Goal: Transaction & Acquisition: Purchase product/service

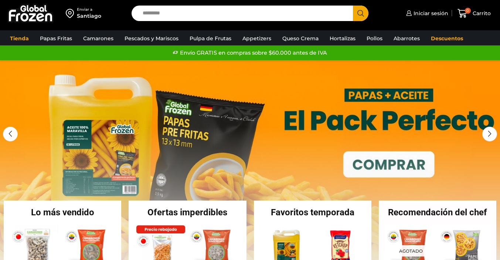
click at [164, 16] on input "Search input" at bounding box center [244, 14] width 211 height 16
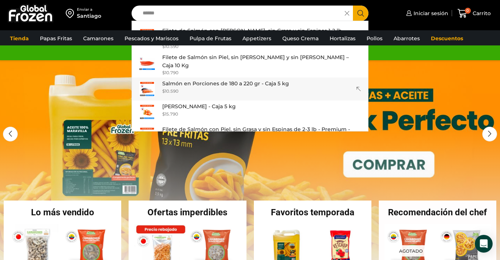
click at [210, 88] on div "$ 10.590" at bounding box center [225, 91] width 127 height 6
type input "**********"
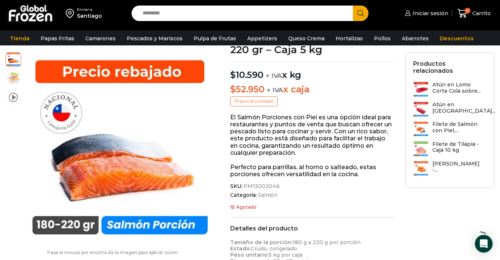
scroll to position [12, 0]
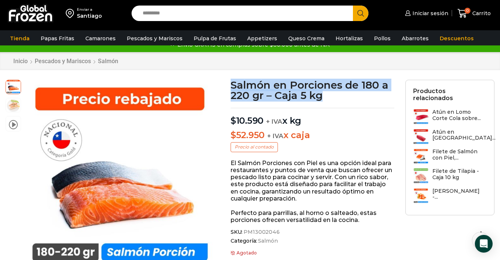
drag, startPoint x: 233, startPoint y: 84, endPoint x: 351, endPoint y: 100, distance: 119.3
click at [351, 100] on h1 "Salmón en Porciones de 180 a 220 gr – Caja 5 kg" at bounding box center [313, 90] width 164 height 21
copy h1 "Salmón en Porciones de 180 a 220 gr – Caja 5 kg"
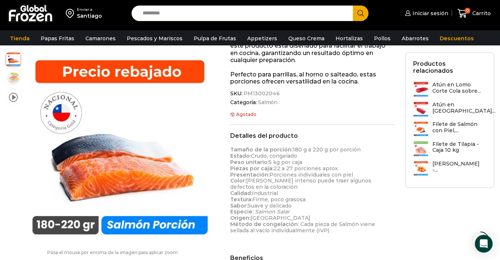
scroll to position [154, 0]
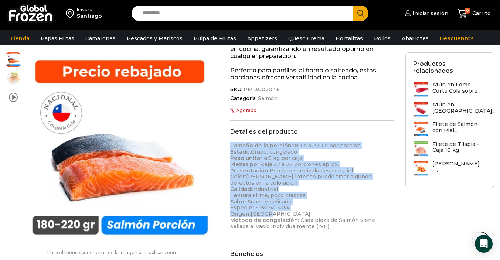
drag, startPoint x: 231, startPoint y: 146, endPoint x: 302, endPoint y: 213, distance: 97.5
click at [302, 213] on p "Tamaño de la porción: 180 g a 220 g por porción Estado: Crudo, congelado Peso u…" at bounding box center [312, 186] width 164 height 87
copy p "Tamaño de la porción: 180 g a 220 g por porción Estado: Crudo, congelado Peso u…"
